Goal: Find specific page/section

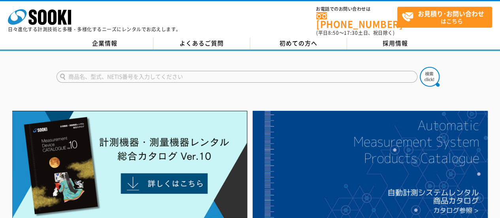
click at [137, 71] on input "text" at bounding box center [236, 77] width 361 height 12
type input "あ"
type input "酸素濃度計"
click at [428, 71] on img at bounding box center [429, 77] width 20 height 20
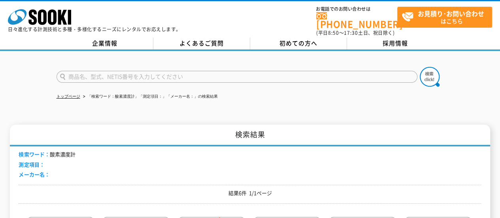
click at [143, 71] on input "text" at bounding box center [236, 77] width 361 height 12
type input "商品名、型式、NETIS番号を入力してください"
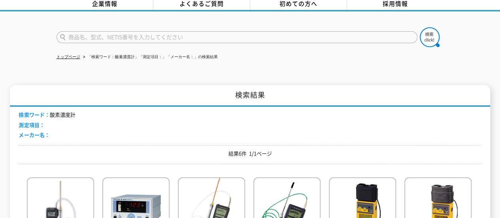
scroll to position [118, 0]
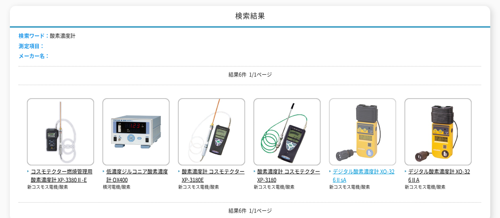
type input "商品名、型式、NETIS番号を入力してください"
click at [340, 168] on span "デジタル酸素濃度計 XO-326ⅡsA" at bounding box center [362, 175] width 67 height 17
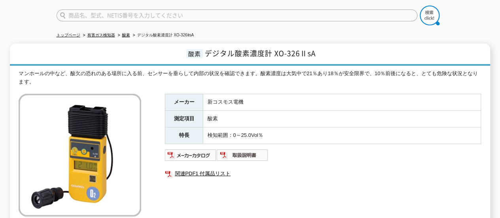
scroll to position [79, 0]
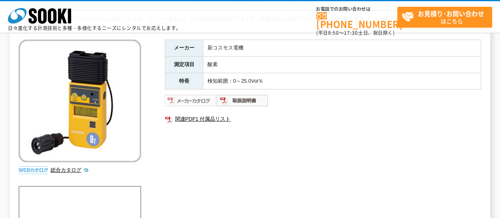
click at [185, 98] on img at bounding box center [191, 100] width 52 height 13
